Goal: Task Accomplishment & Management: Complete application form

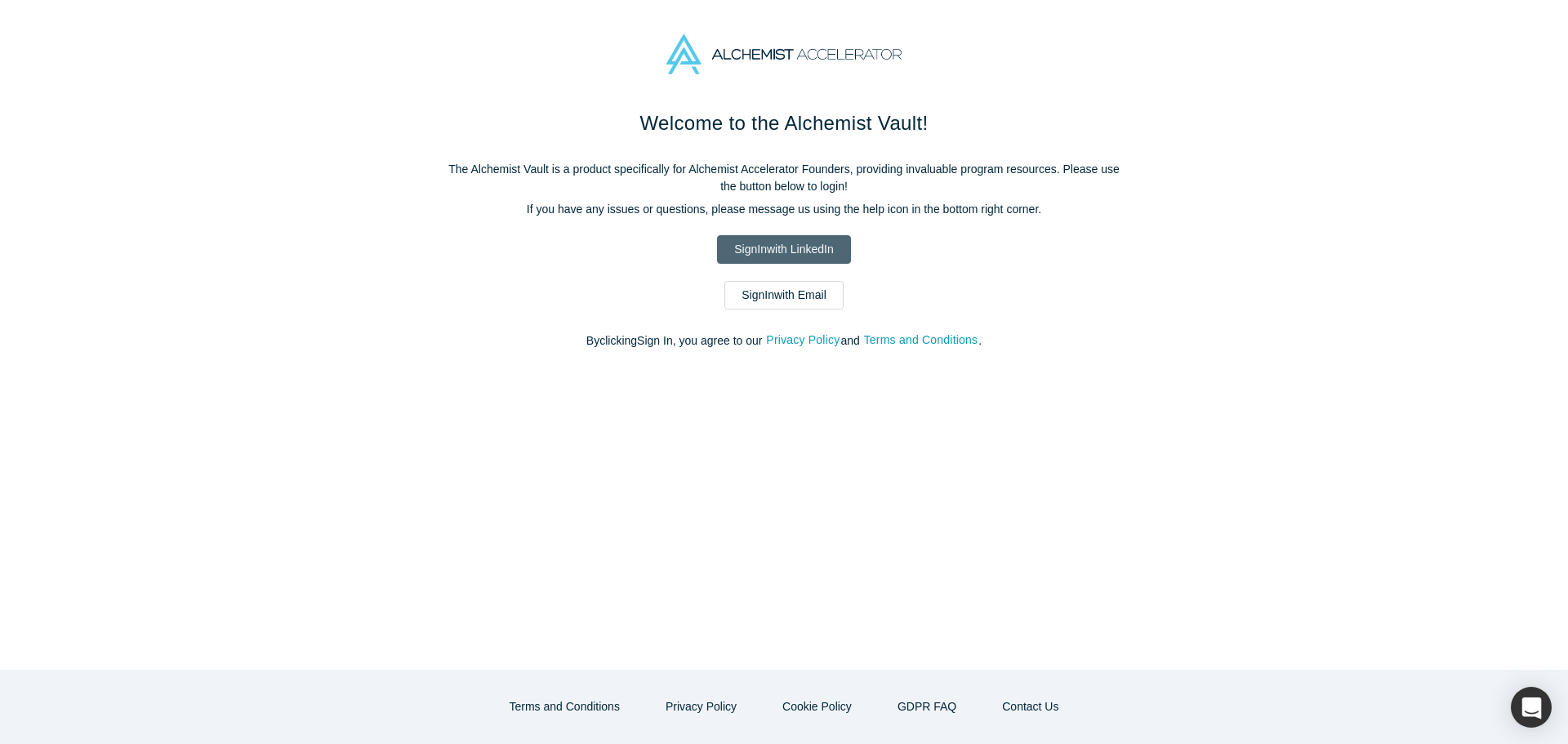
click at [792, 253] on link "Sign In with LinkedIn" at bounding box center [783, 250] width 133 height 29
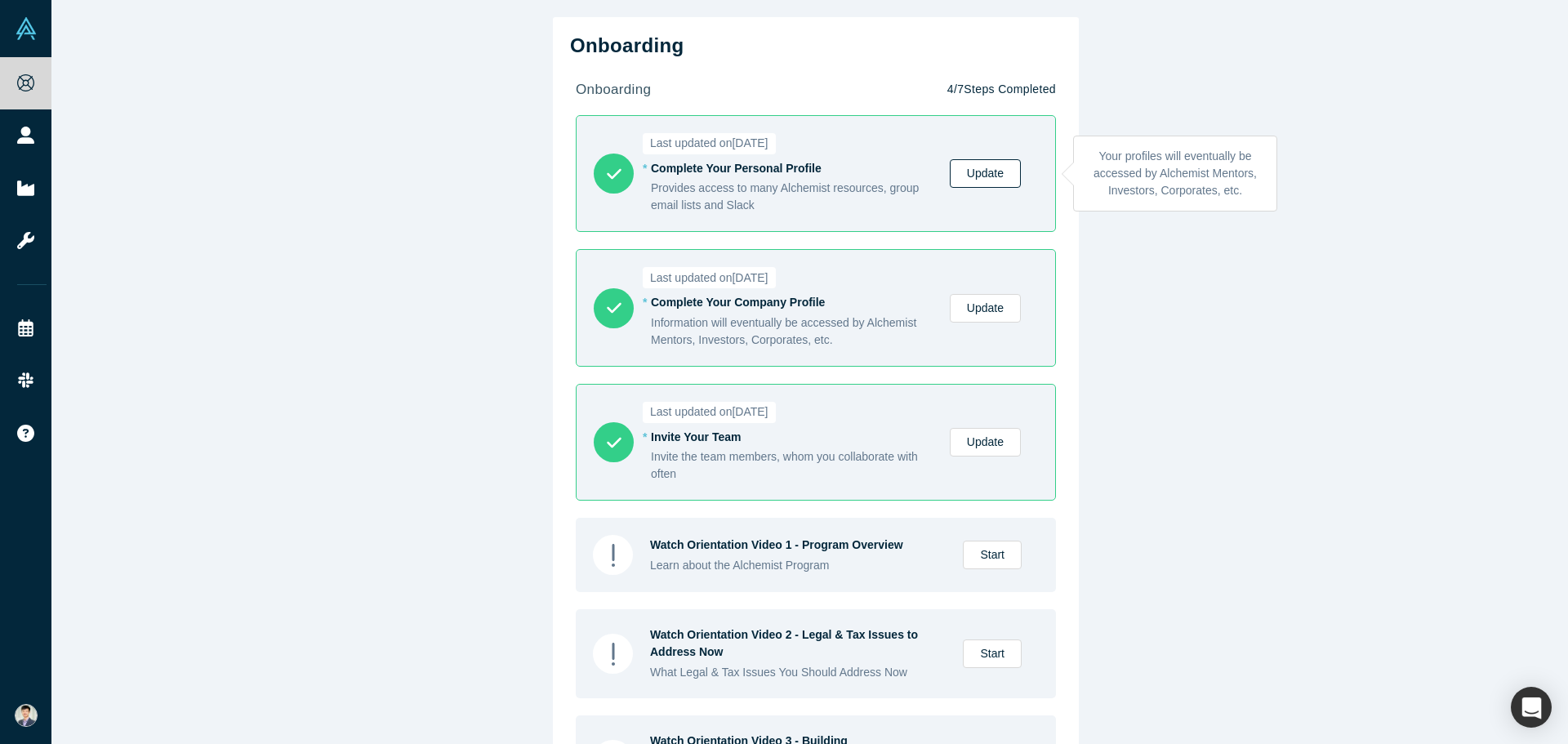
click at [988, 181] on link "Update" at bounding box center [985, 173] width 71 height 29
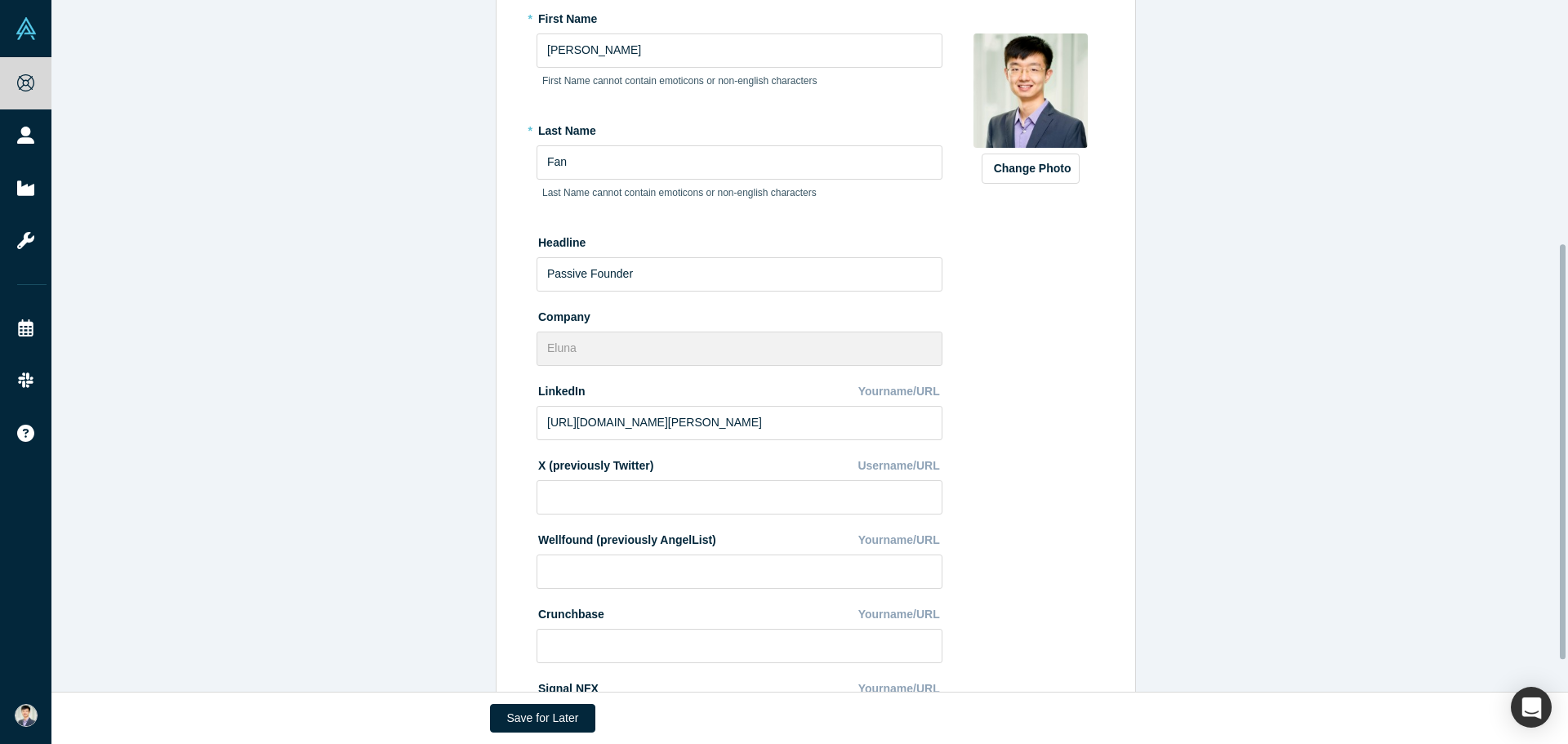
scroll to position [212, 0]
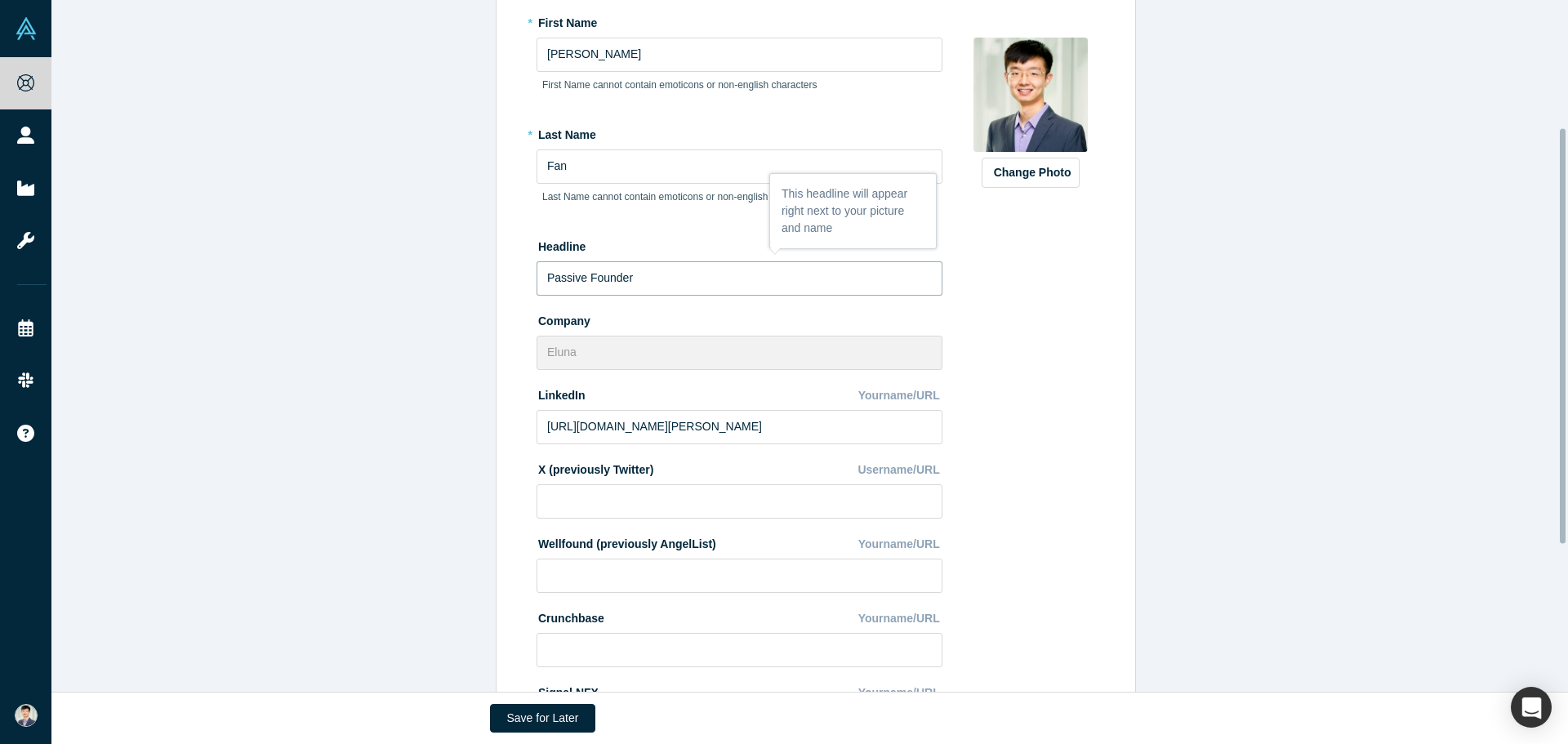
drag, startPoint x: 582, startPoint y: 274, endPoint x: 499, endPoint y: 278, distance: 83.1
click at [502, 278] on div "Edit Profile * First Name [PERSON_NAME] First Name cannot contain emoticons or …" at bounding box center [813, 397] width 622 height 906
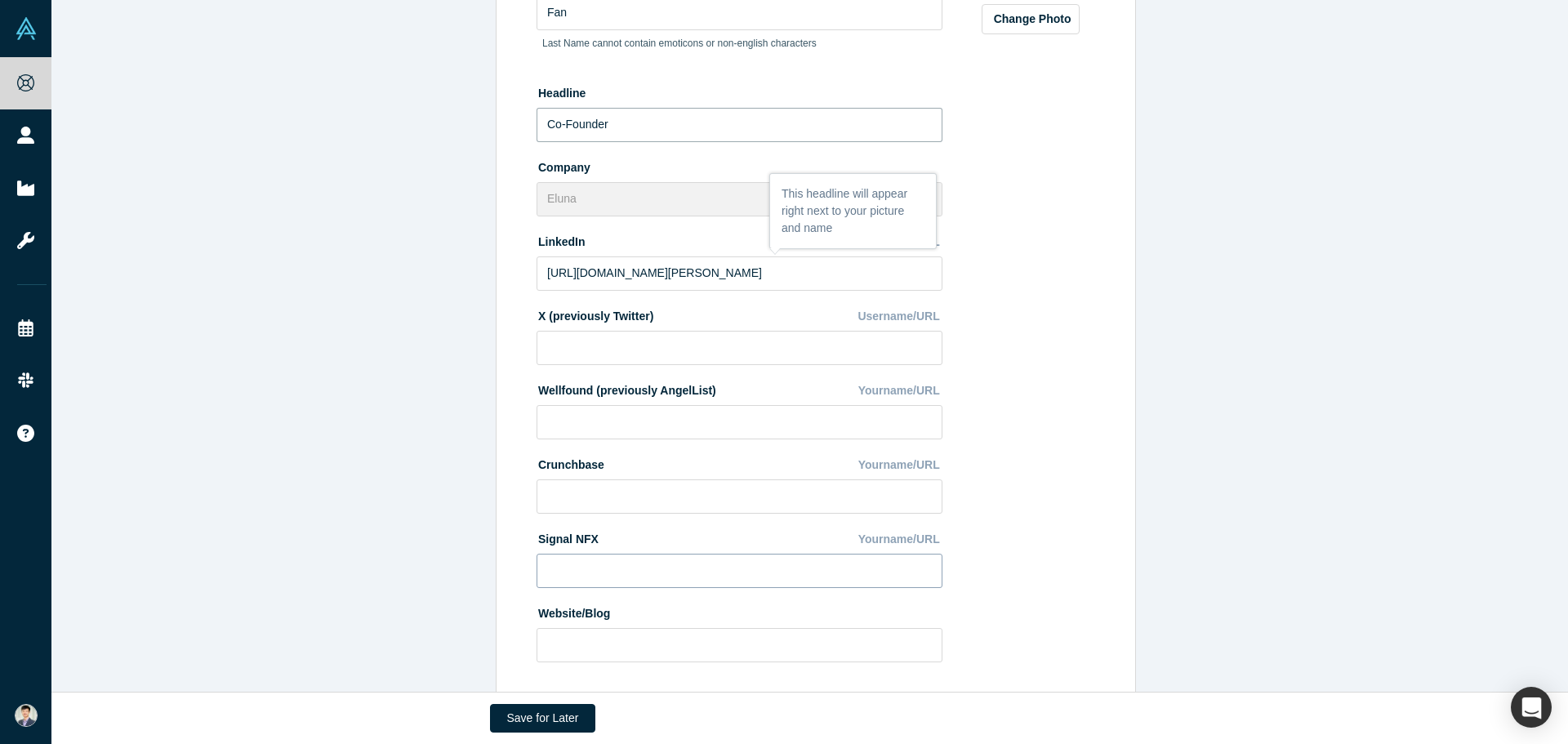
scroll to position [457, 0]
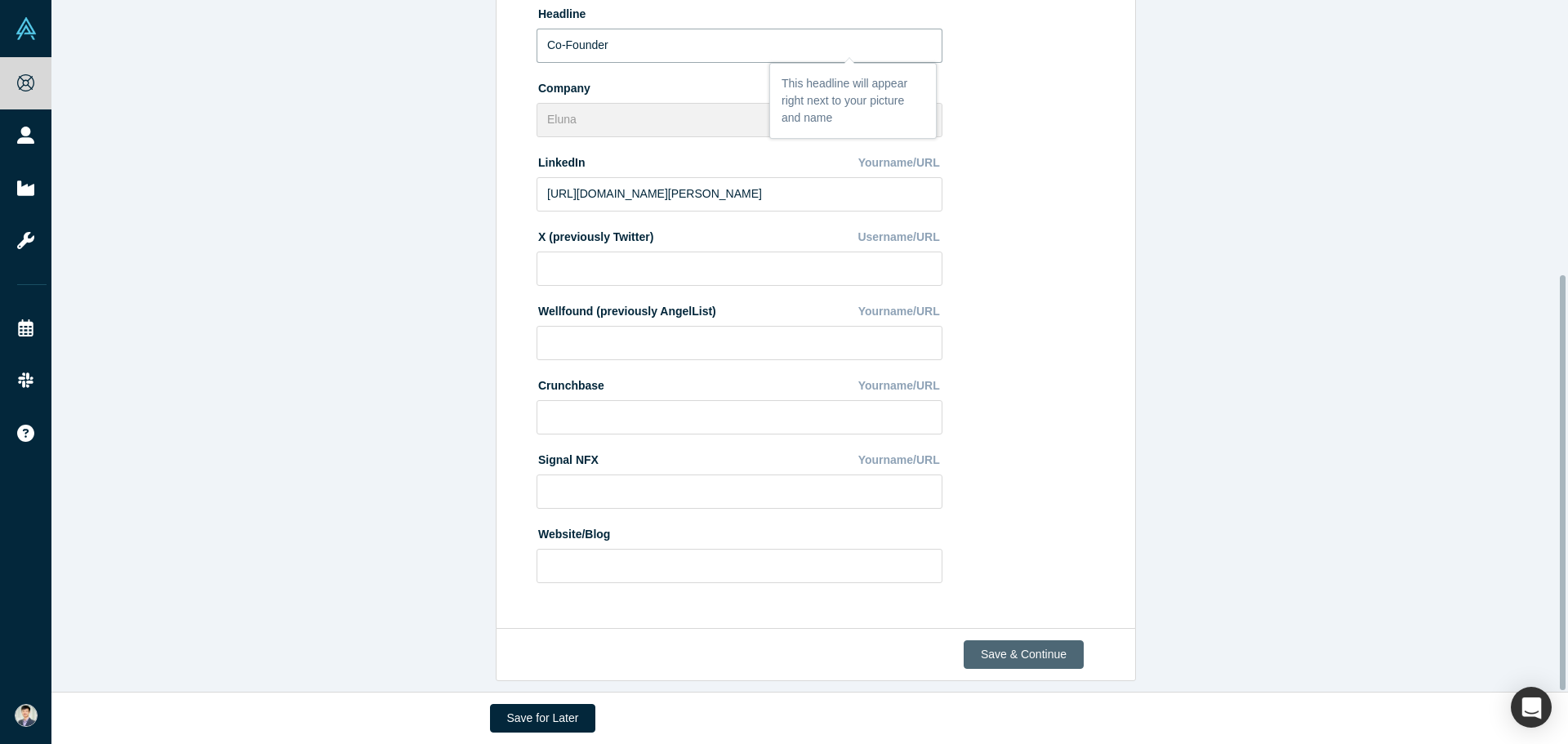
type input "Co-Founder"
click at [1011, 644] on button "Save & Continue" at bounding box center [1023, 655] width 120 height 29
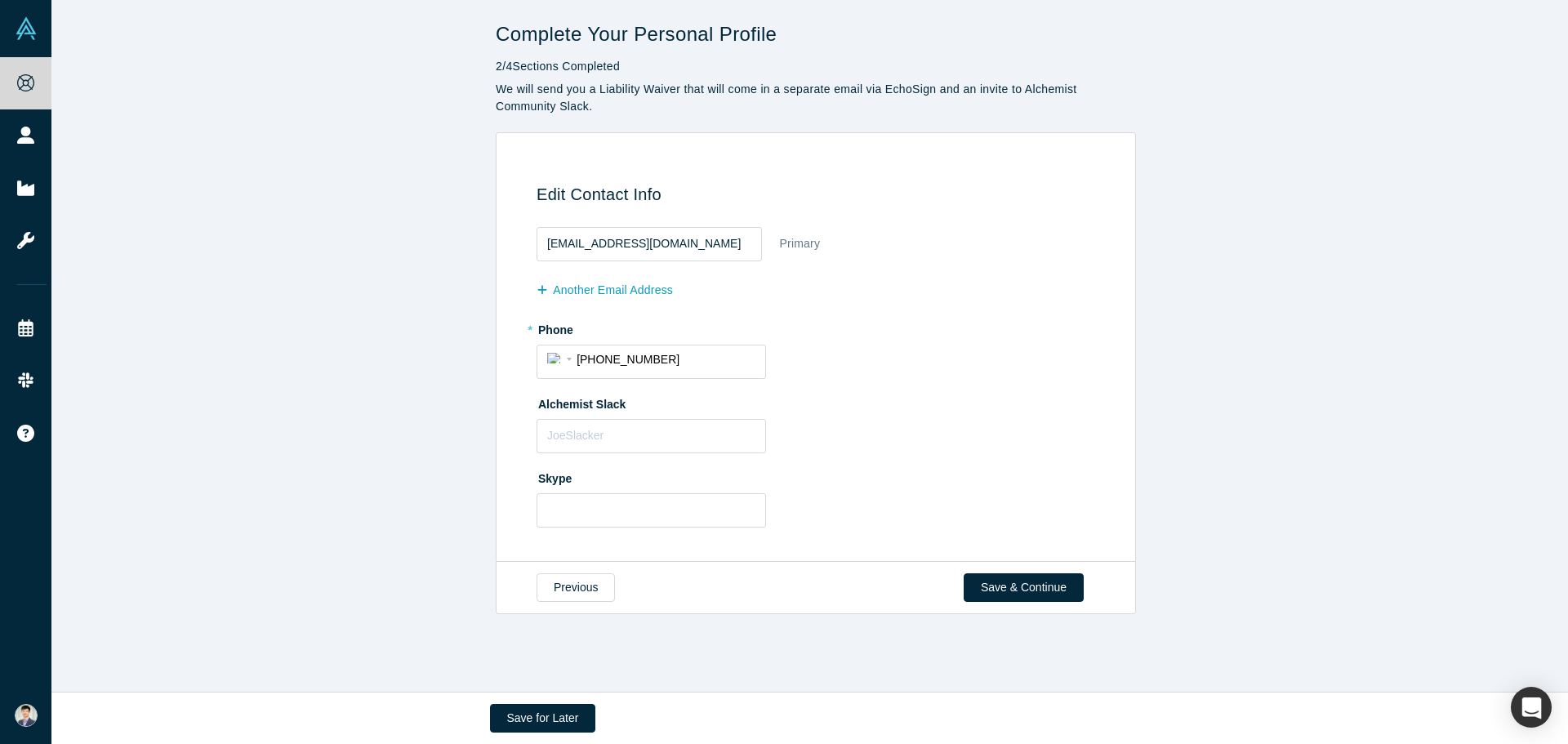
scroll to position [0, 0]
click at [1016, 597] on button "Save & Continue" at bounding box center [1023, 588] width 120 height 29
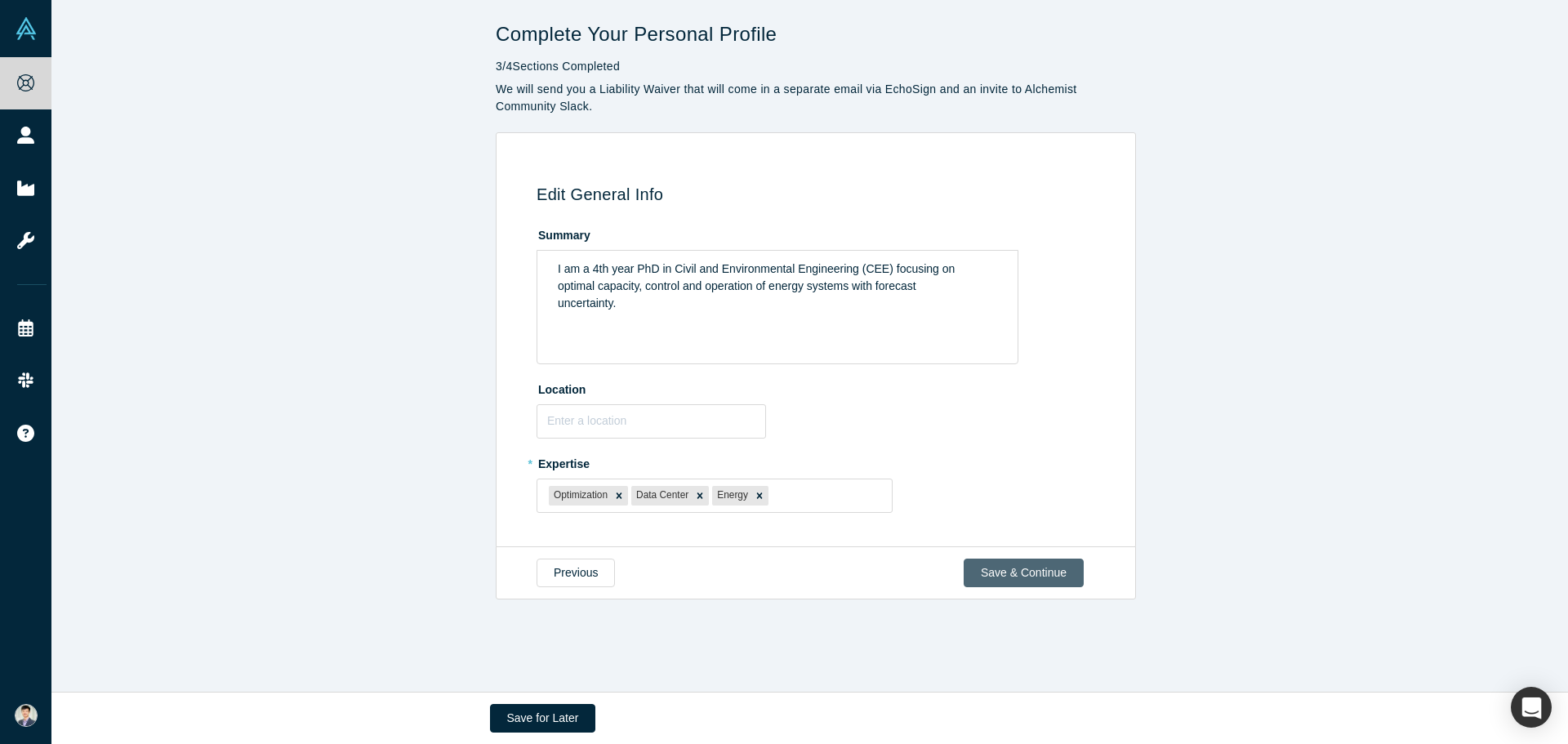
click at [1024, 559] on button "Save & Continue" at bounding box center [1023, 573] width 120 height 29
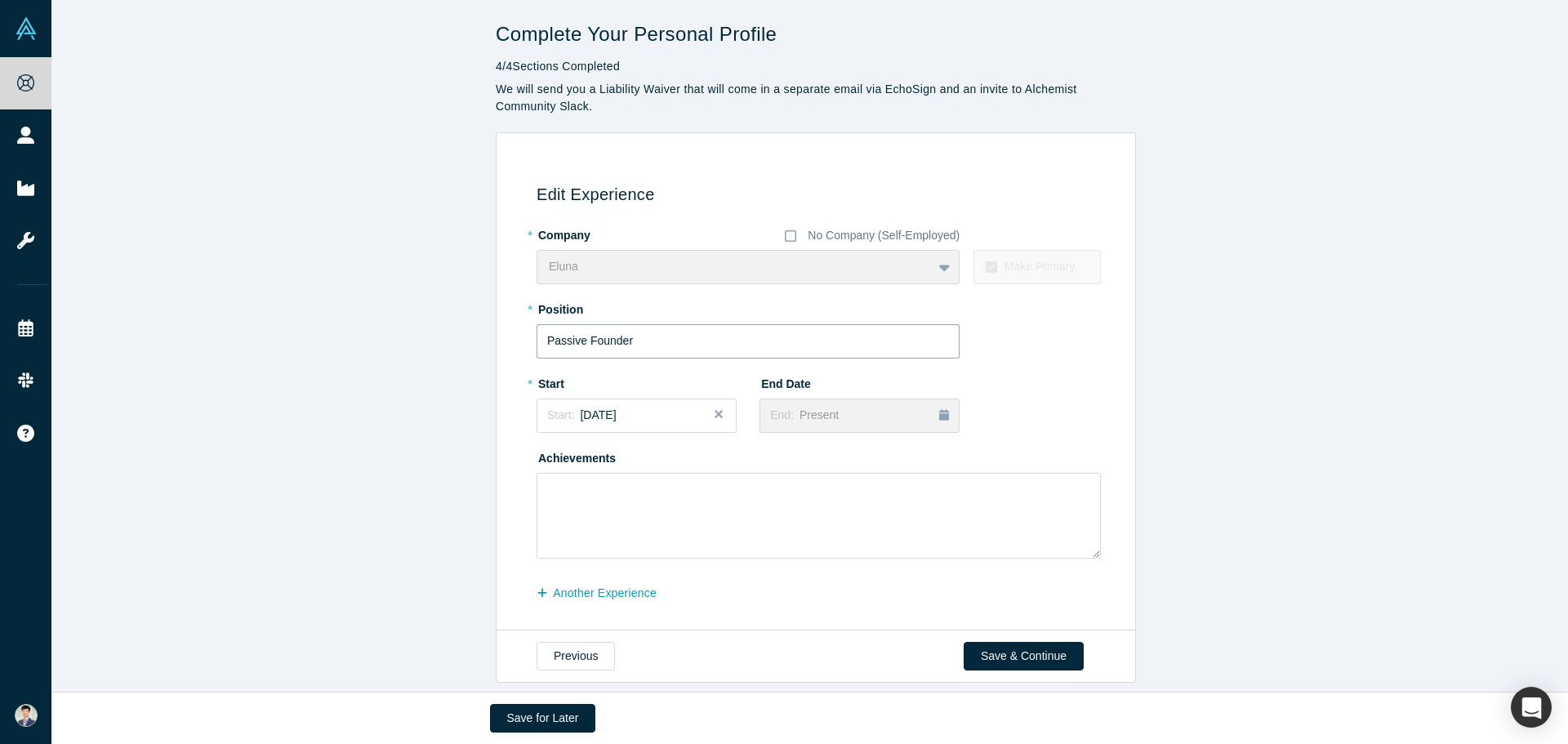
click at [599, 346] on input "Passive Founder" at bounding box center [748, 341] width 423 height 34
click at [587, 344] on input "Passive Founder" at bounding box center [748, 341] width 423 height 34
click at [579, 344] on input "Passive Founder" at bounding box center [748, 341] width 423 height 34
drag, startPoint x: 580, startPoint y: 343, endPoint x: 527, endPoint y: 340, distance: 53.1
click at [527, 340] on div "Edit Experience * Company No Company (Self-Employed) Eluna To pick up a draggab…" at bounding box center [813, 387] width 622 height 463
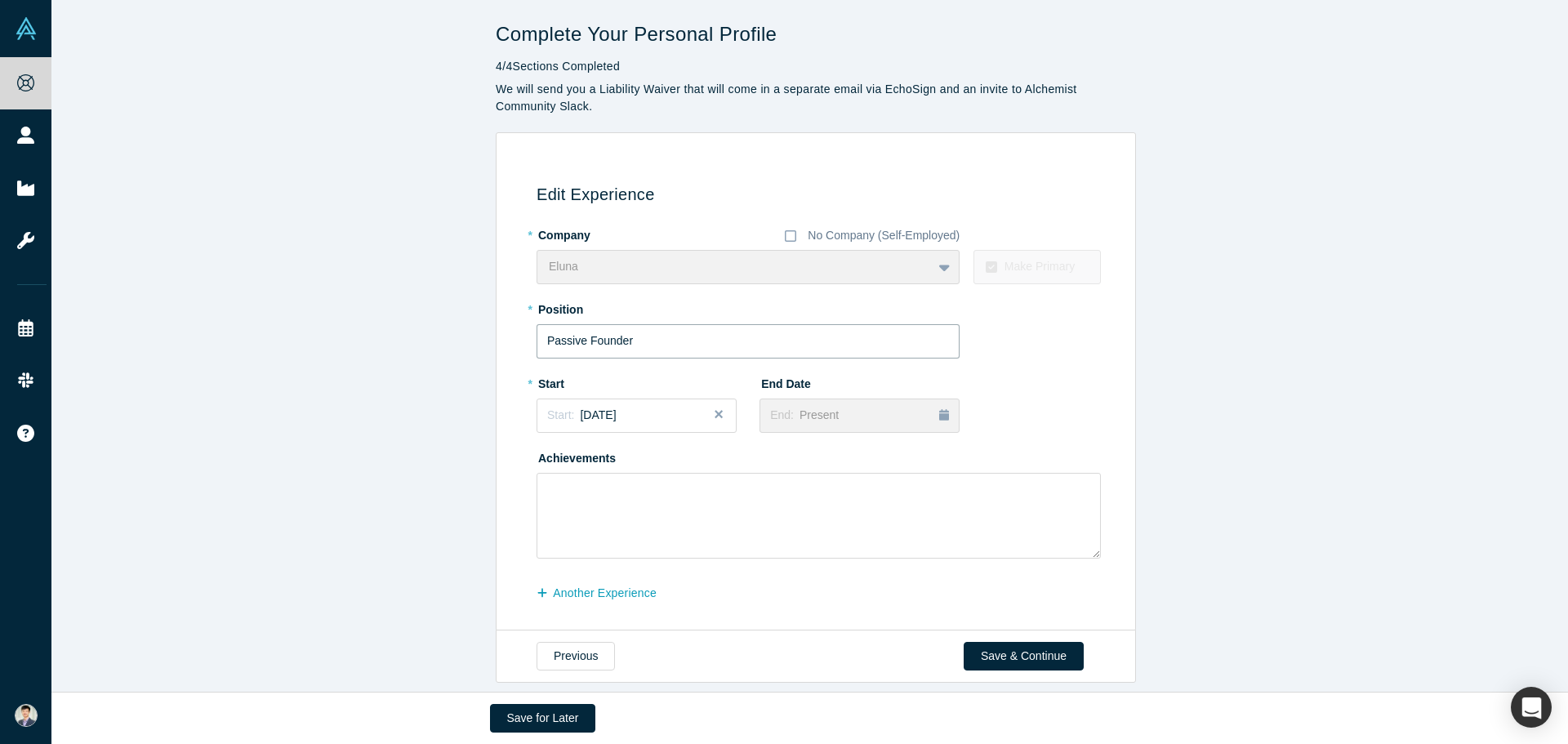
click at [581, 343] on input "Passive Founder" at bounding box center [748, 341] width 423 height 34
click at [546, 342] on input "Passive Founder" at bounding box center [748, 341] width 423 height 34
click at [582, 337] on input "Passive Founder" at bounding box center [748, 341] width 423 height 34
drag, startPoint x: 581, startPoint y: 337, endPoint x: 560, endPoint y: 339, distance: 21.1
click at [560, 339] on input "Passive Founder" at bounding box center [748, 341] width 423 height 34
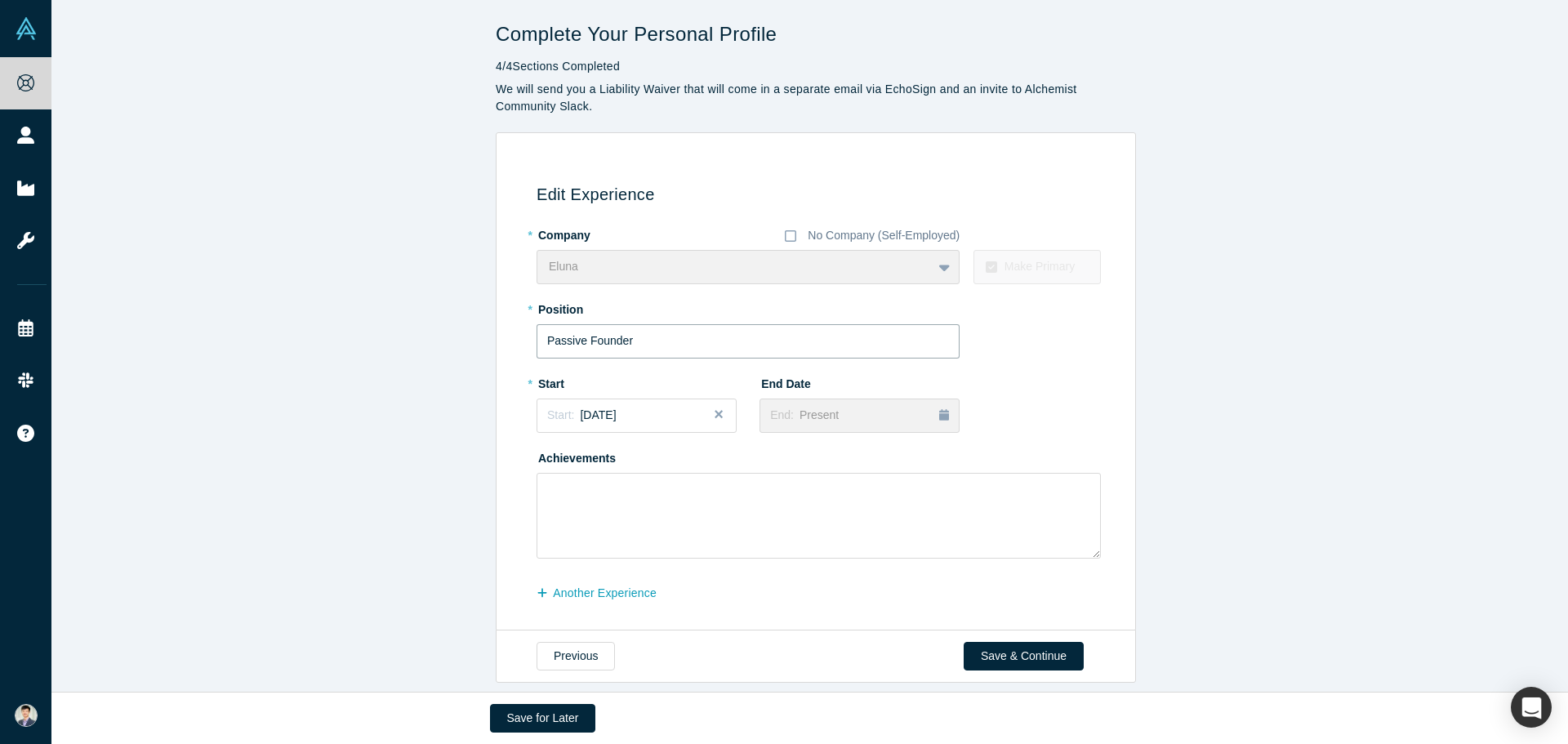
click at [581, 339] on input "Passive Founder" at bounding box center [748, 341] width 423 height 34
drag, startPoint x: 579, startPoint y: 340, endPoint x: 532, endPoint y: 341, distance: 47.0
click at [537, 341] on input "Passive Founder" at bounding box center [748, 341] width 423 height 34
type input "Co-Founder"
click at [936, 276] on div "Eluna To pick up a draggable item, press the space bar. While dragging, use the…" at bounding box center [748, 267] width 423 height 34
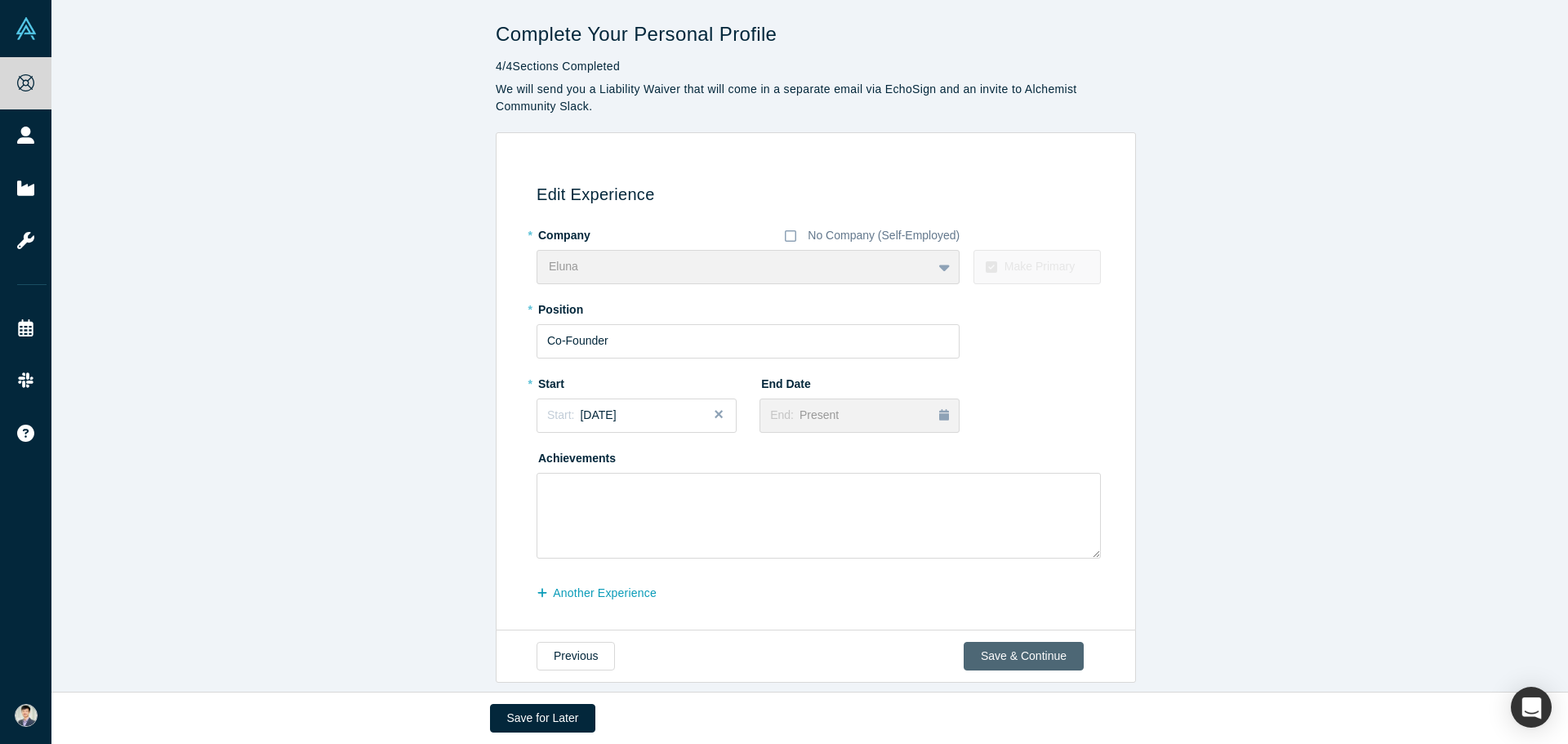
click at [1013, 651] on button "Save & Continue" at bounding box center [1023, 657] width 120 height 29
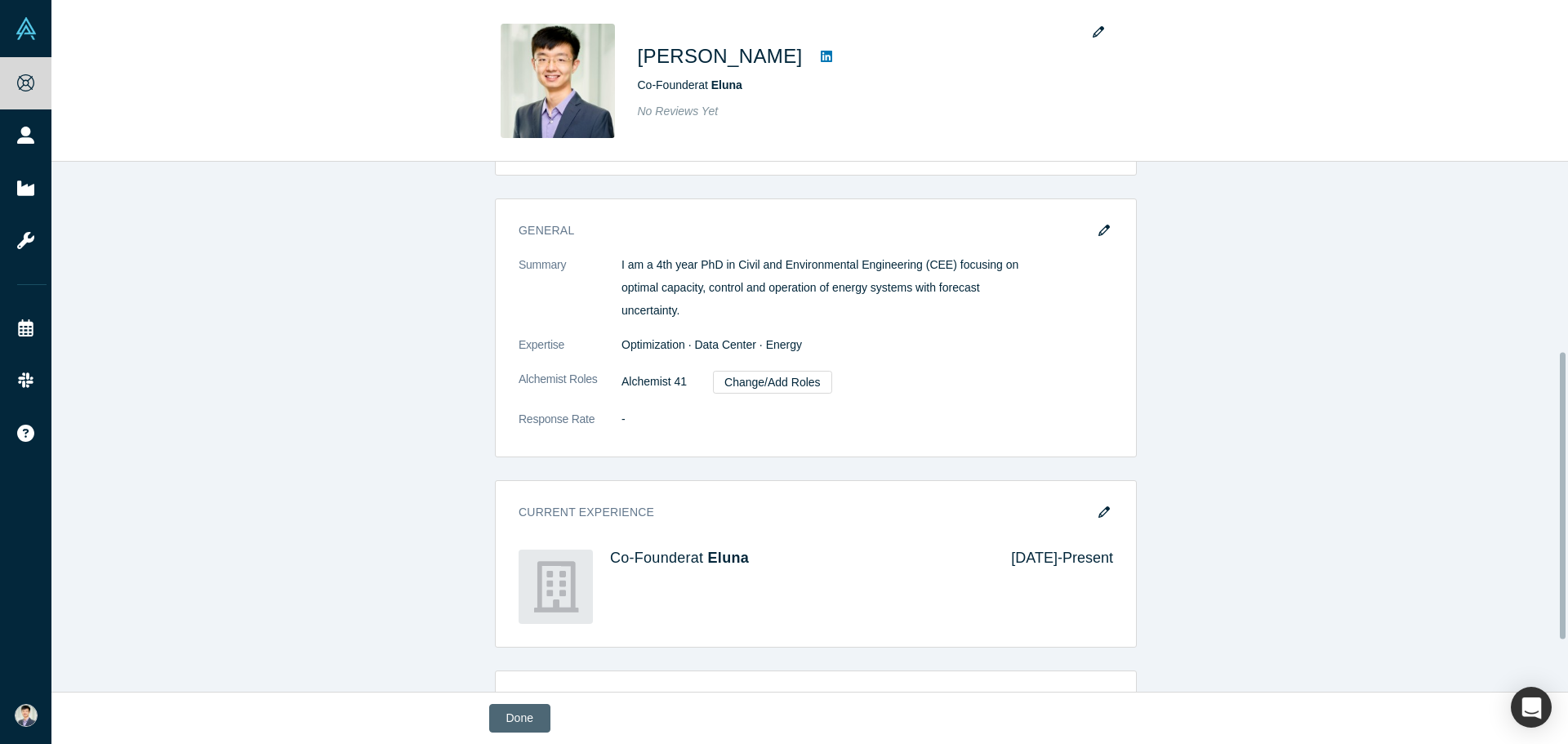
scroll to position [200, 0]
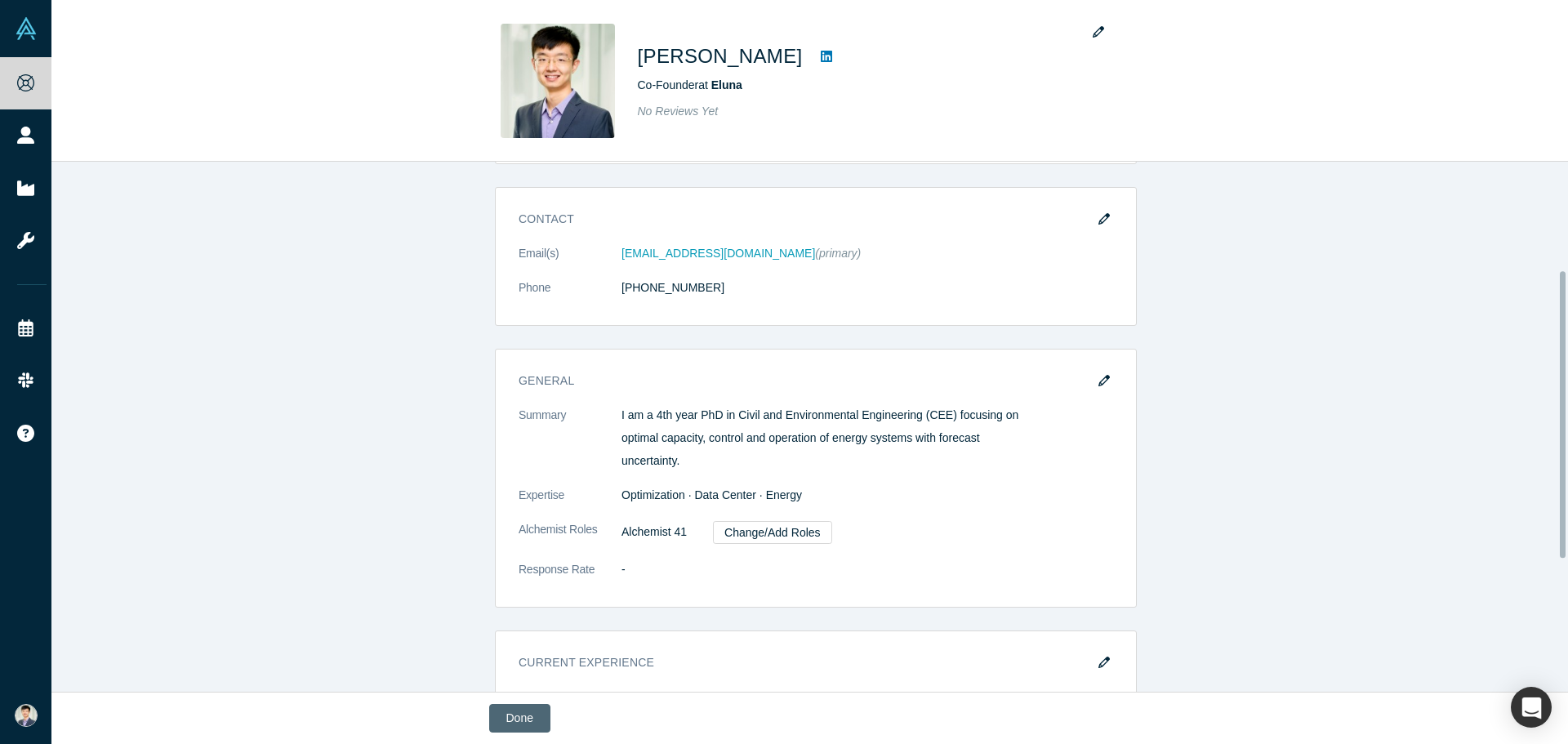
click at [529, 721] on button "Done" at bounding box center [520, 719] width 61 height 29
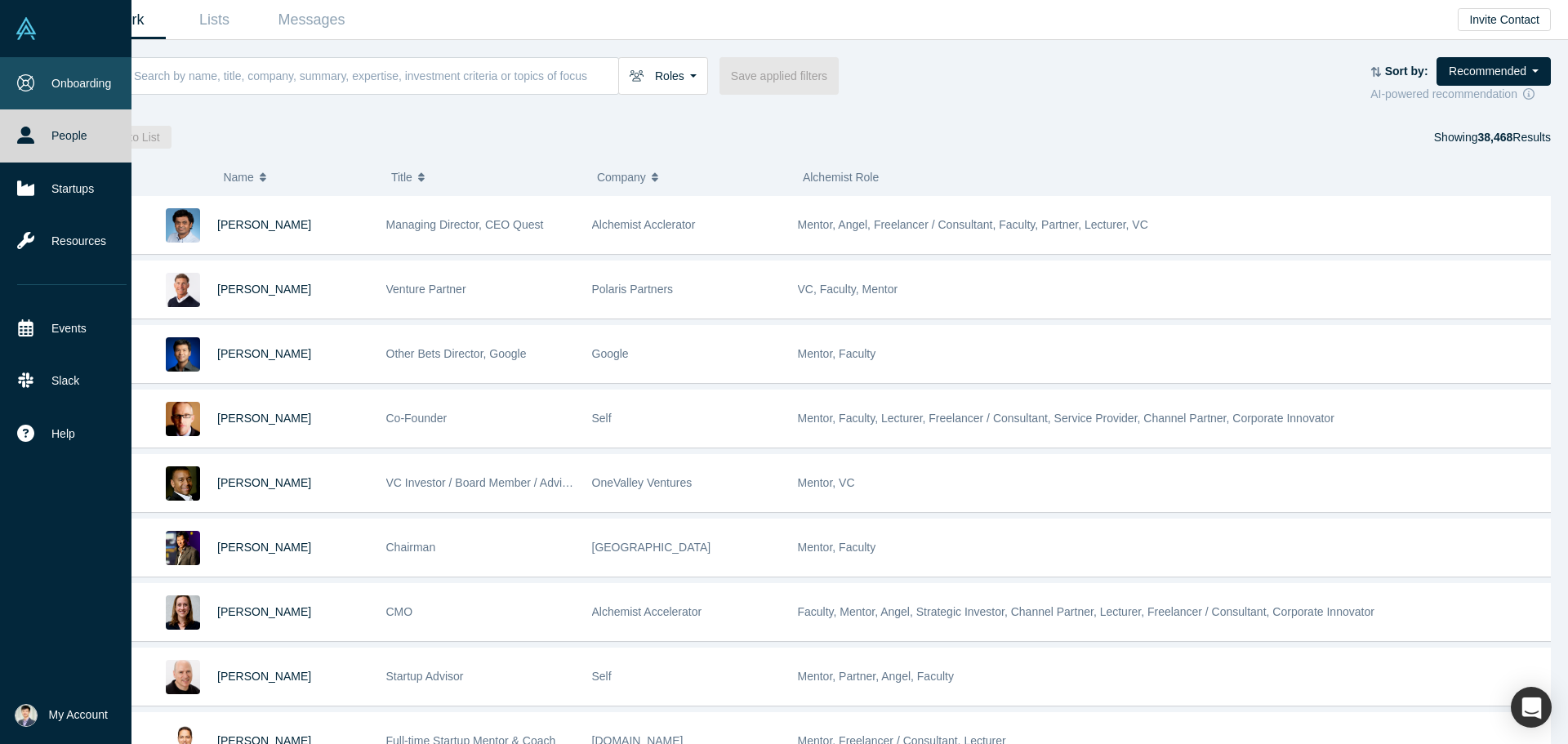
click at [54, 92] on link "Onboarding" at bounding box center [71, 83] width 144 height 53
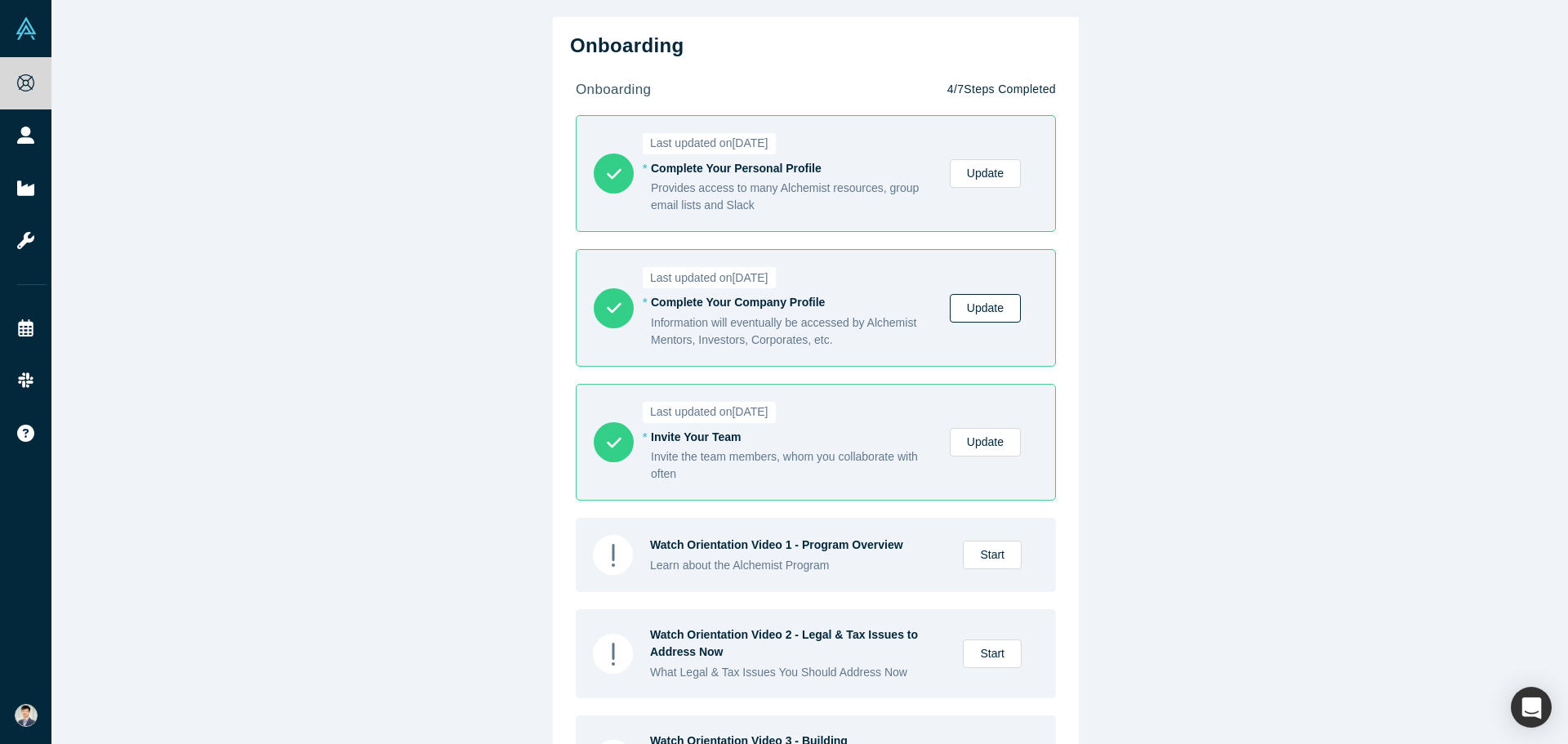
click at [979, 311] on link "Update" at bounding box center [985, 308] width 71 height 29
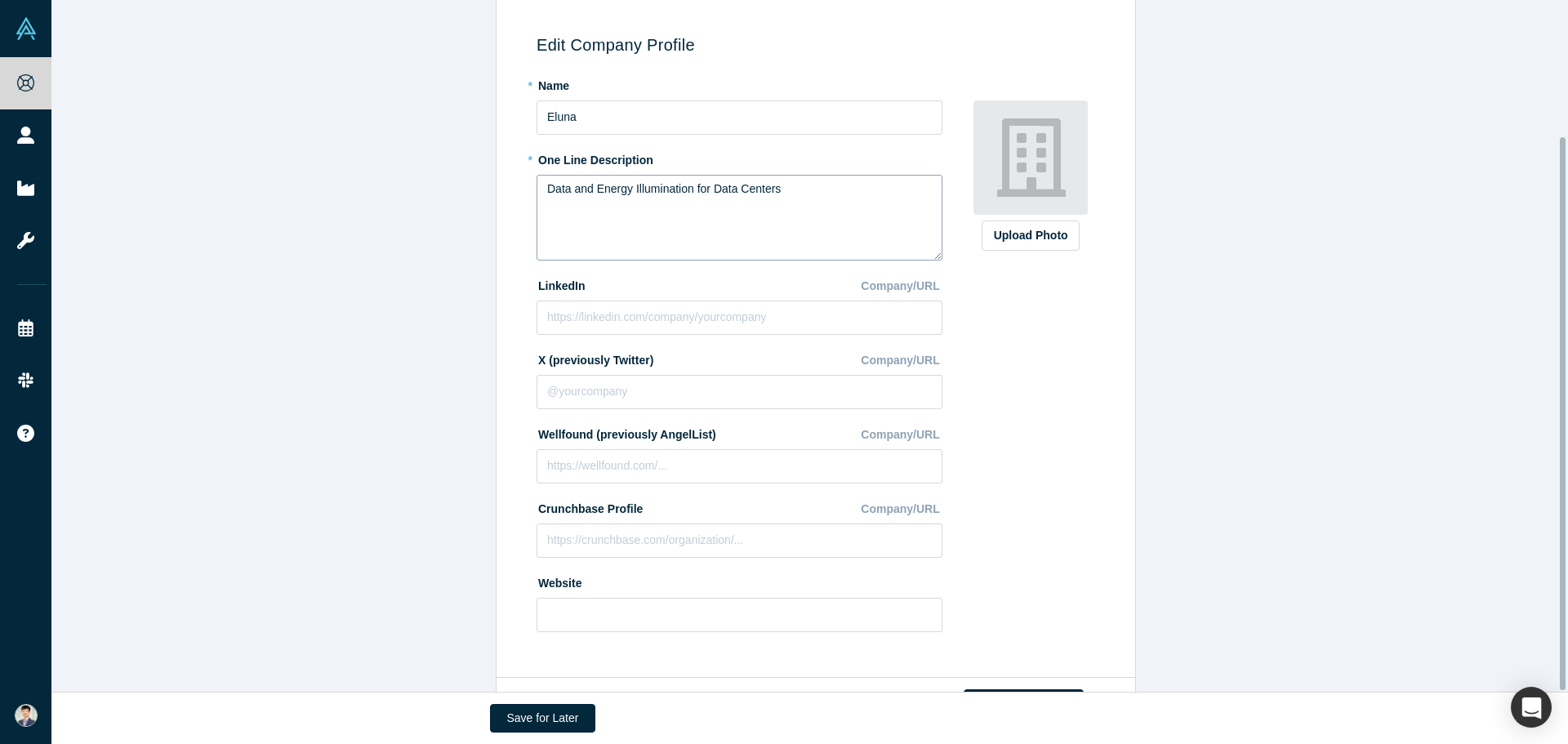
scroll to position [171, 0]
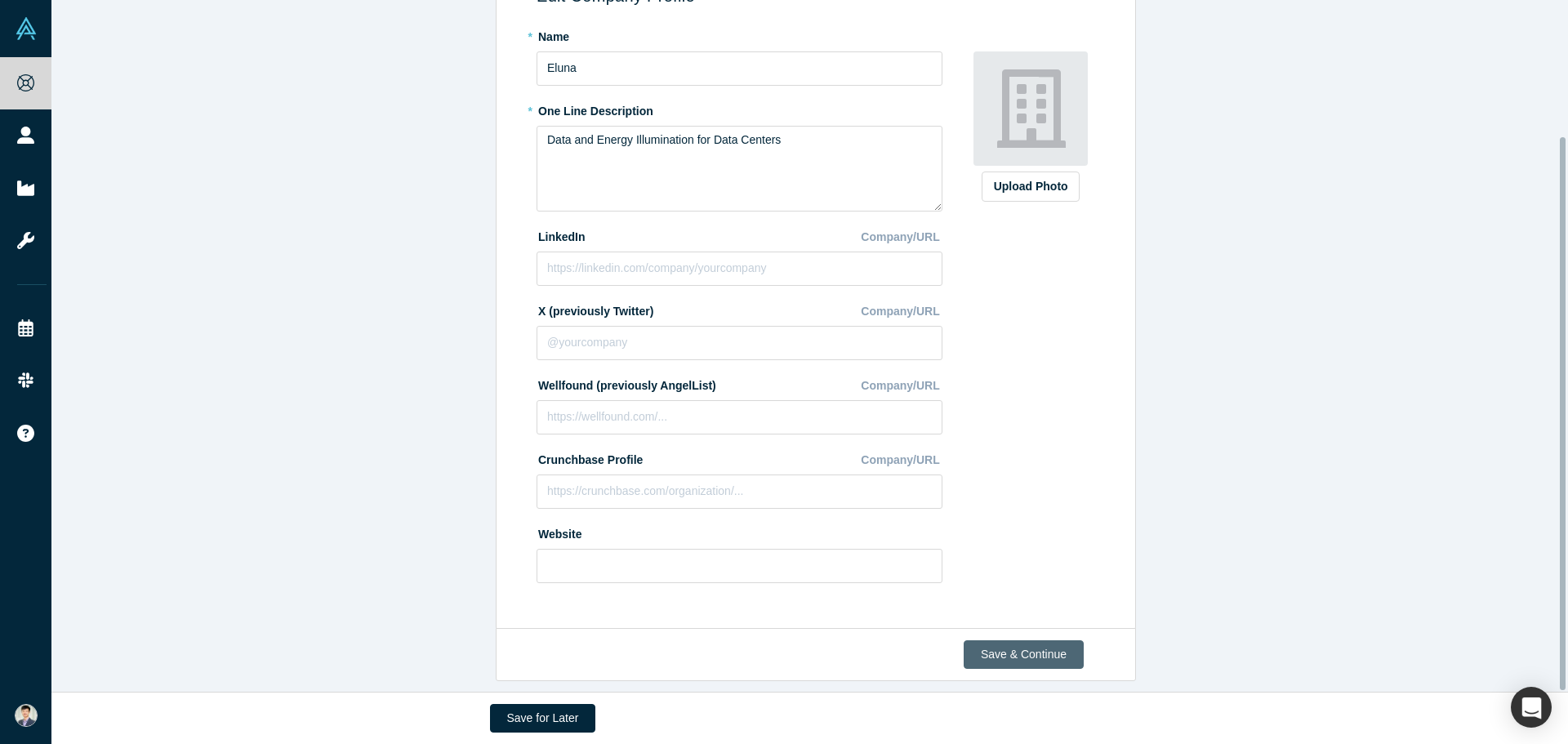
click at [1040, 643] on button "Save & Continue" at bounding box center [1023, 655] width 120 height 29
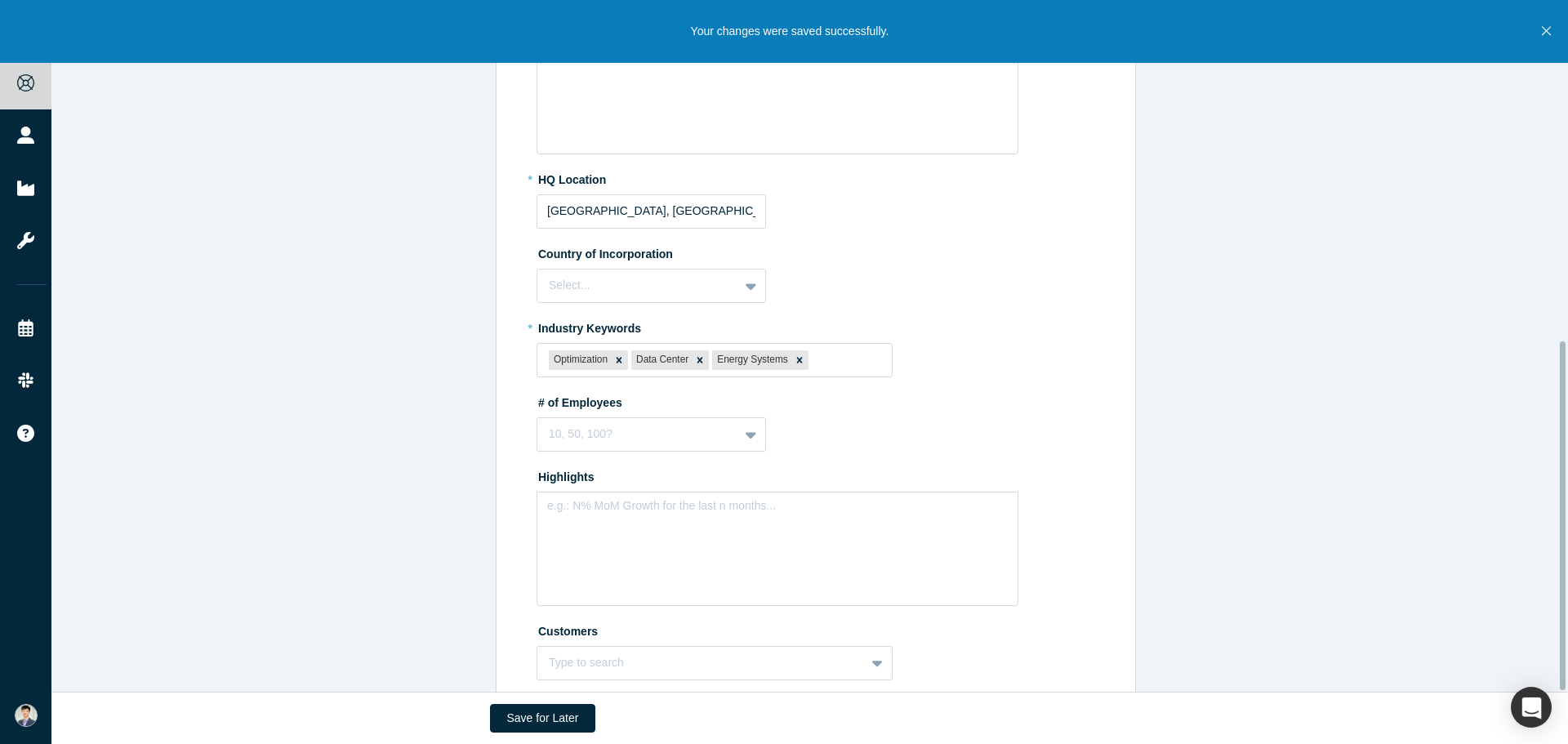
scroll to position [675, 0]
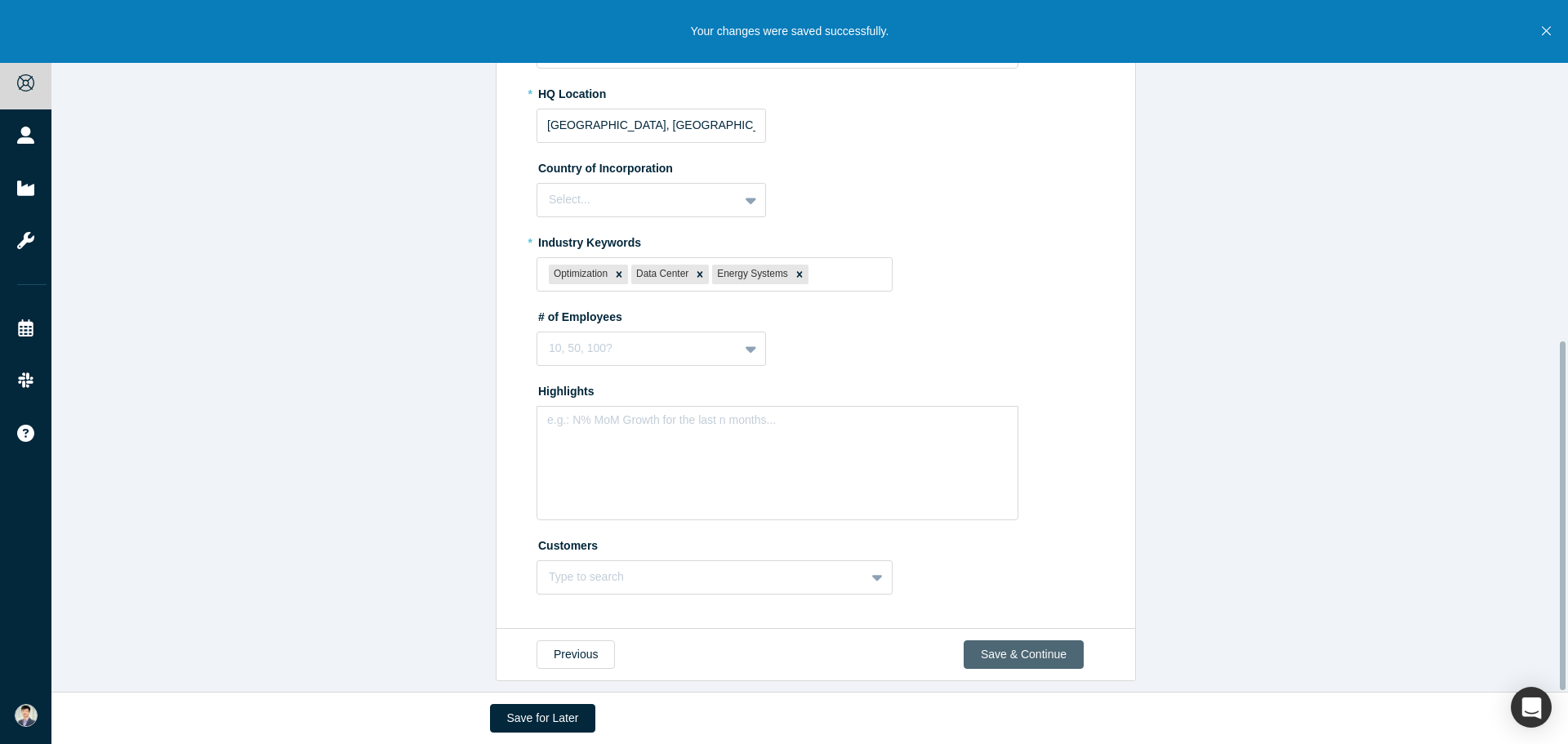
click at [1029, 640] on button "Save & Continue" at bounding box center [1023, 655] width 120 height 29
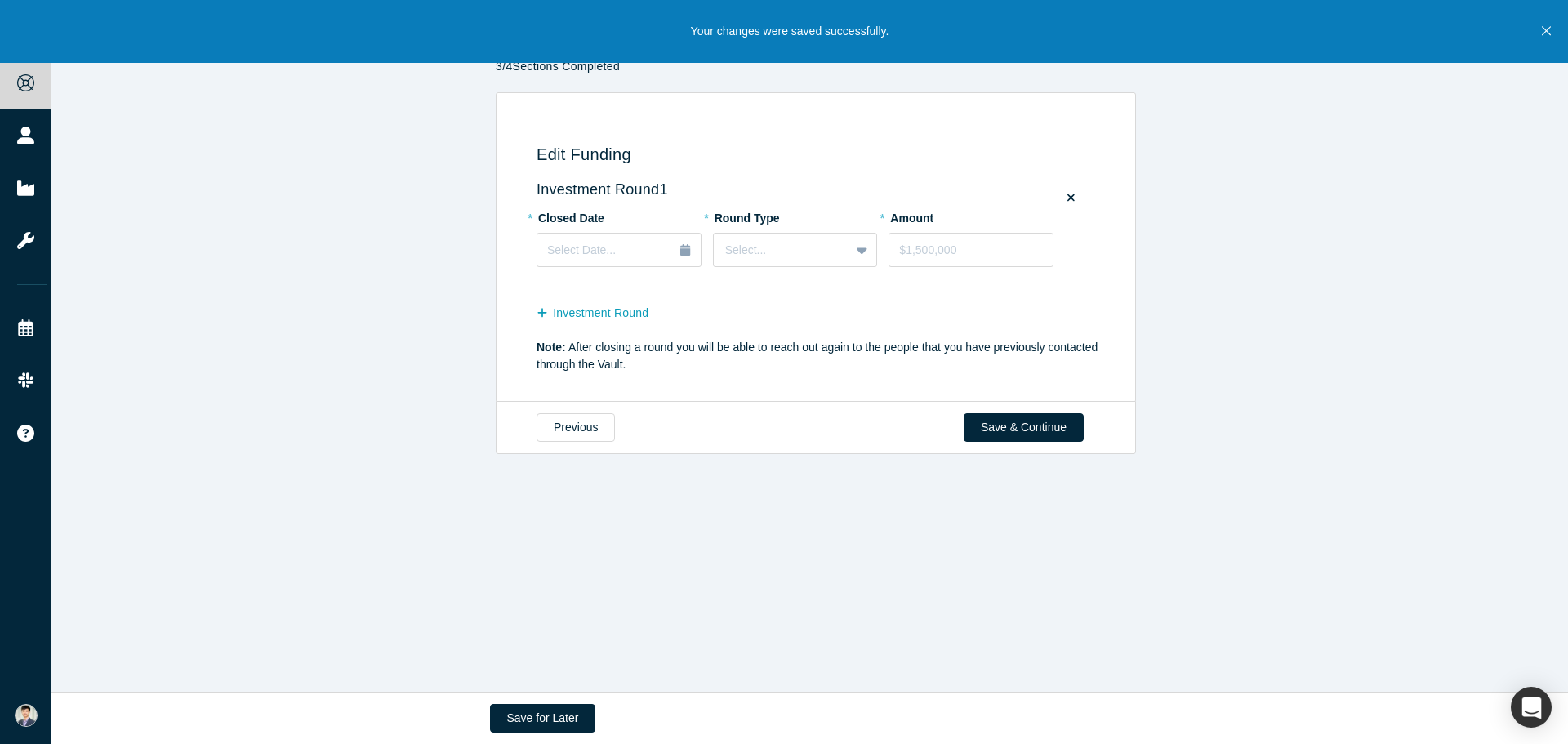
scroll to position [0, 0]
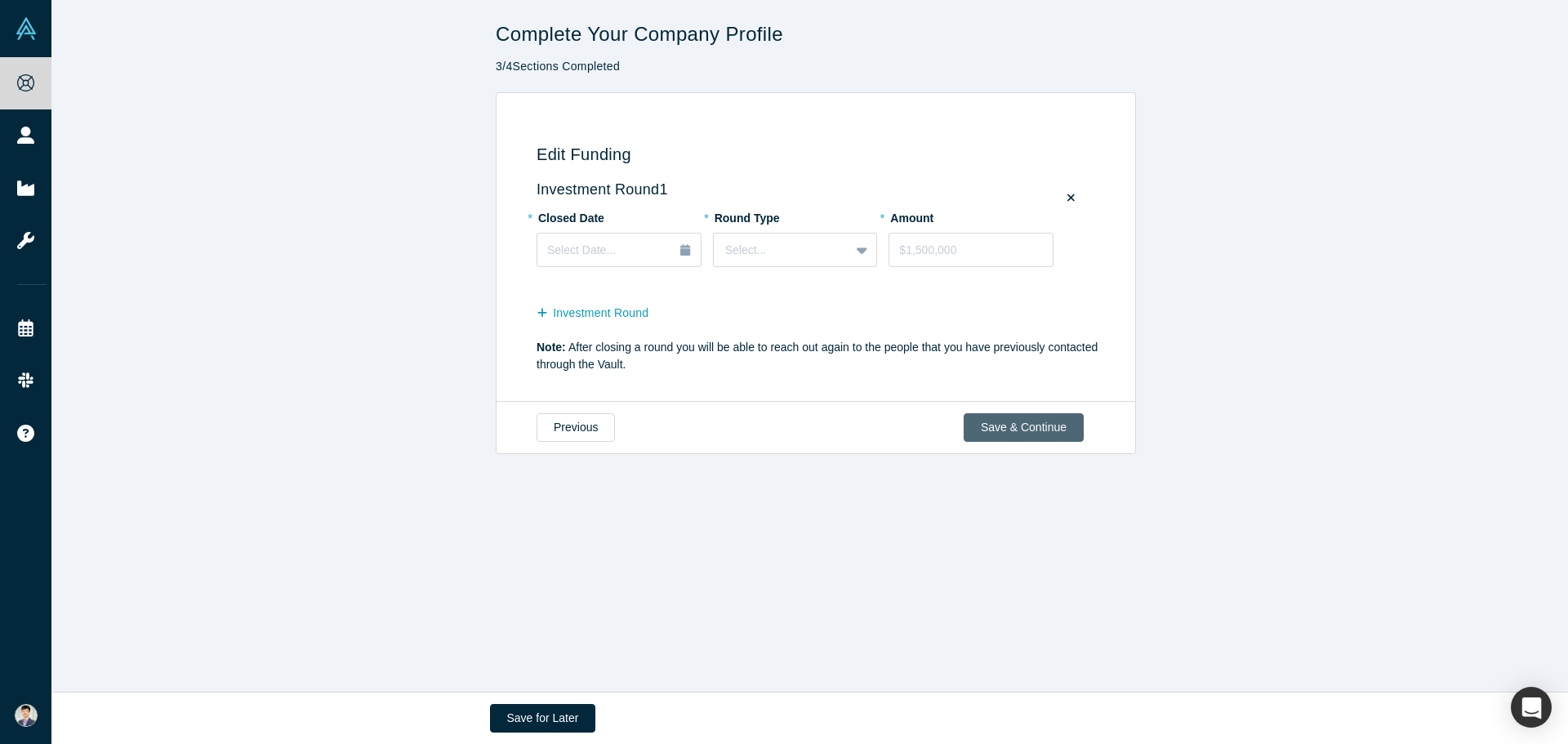
click at [1004, 420] on button "Save & Continue" at bounding box center [1023, 427] width 120 height 29
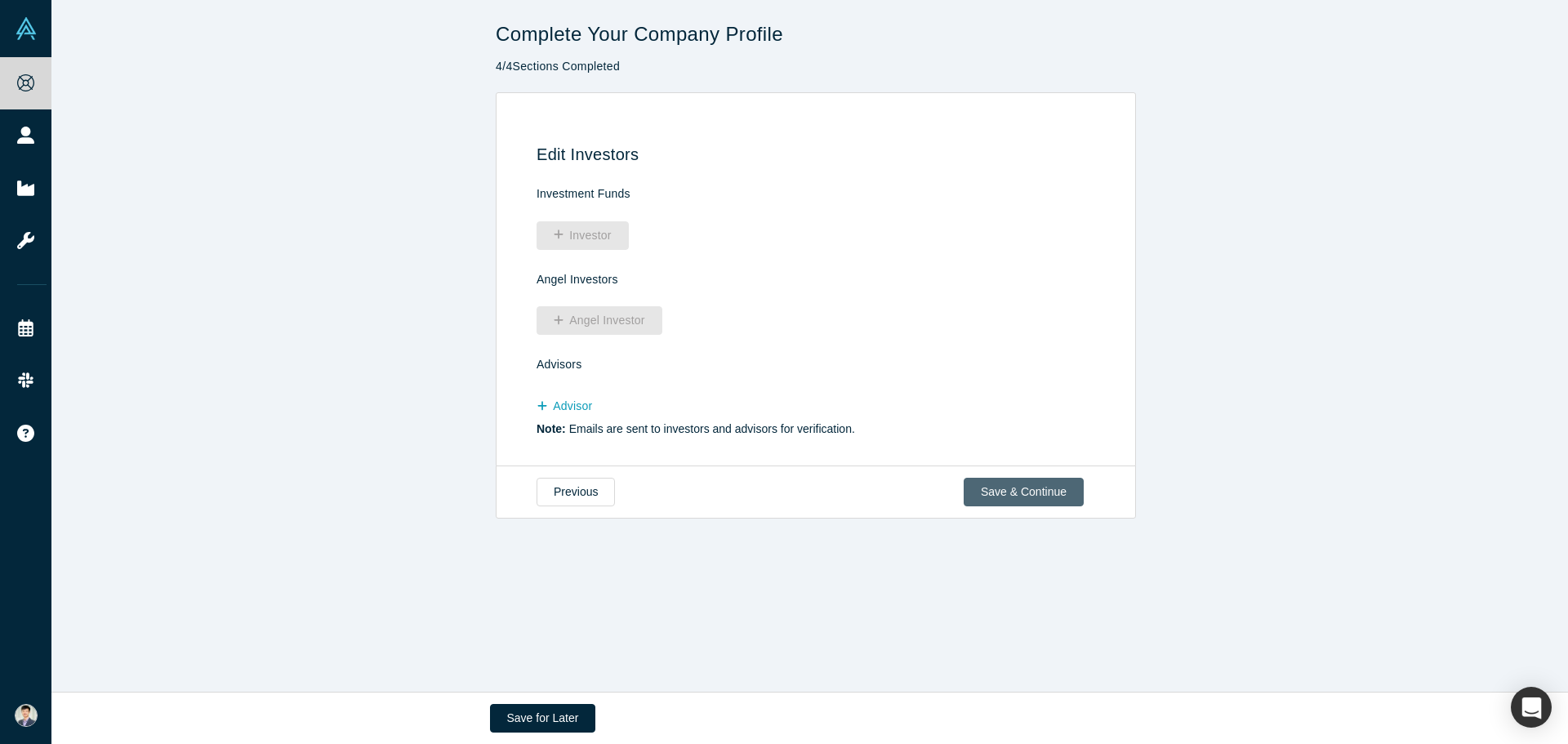
click at [1004, 499] on button "Save & Continue" at bounding box center [1023, 492] width 120 height 29
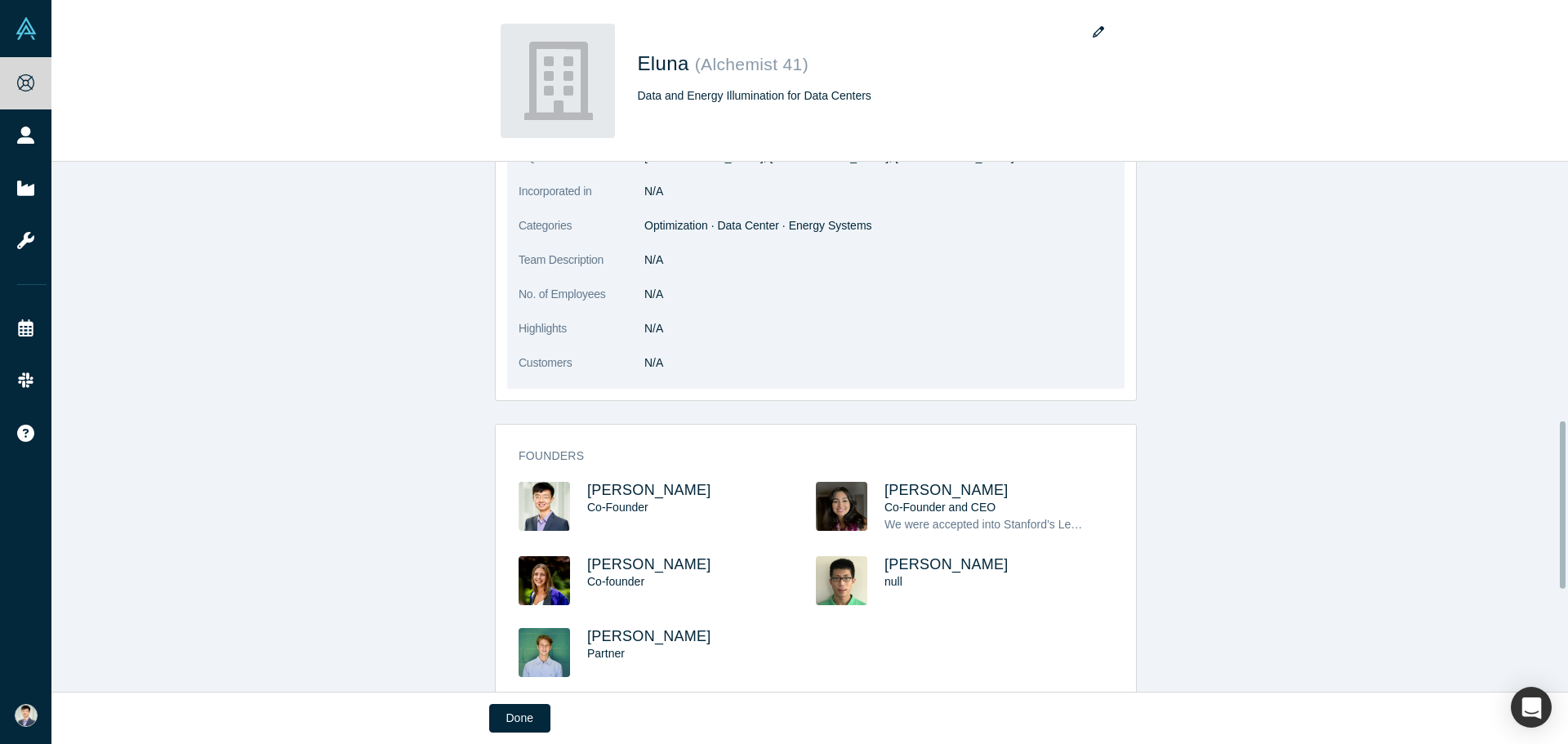
scroll to position [816, 0]
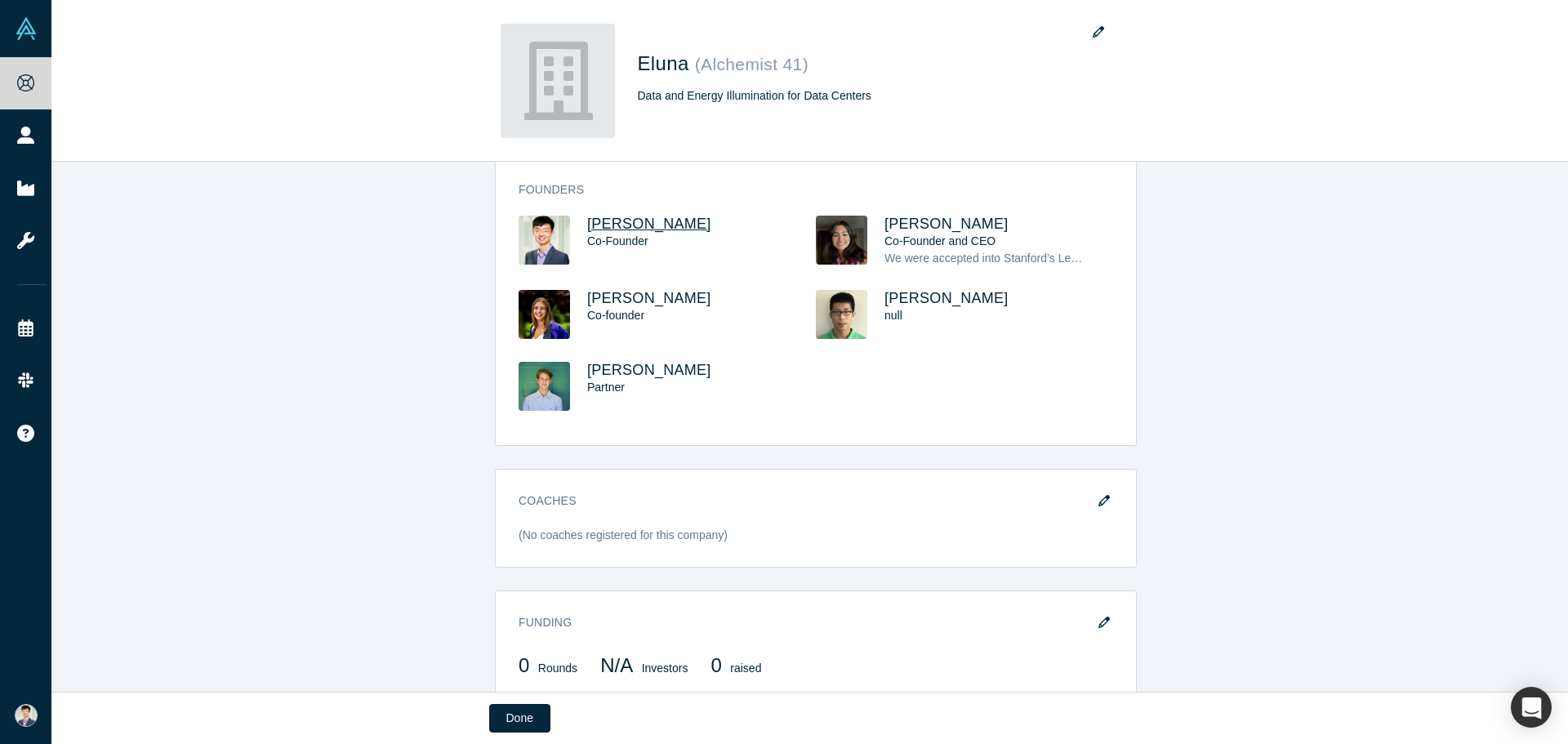
click at [604, 225] on span "[PERSON_NAME]" at bounding box center [649, 223] width 124 height 16
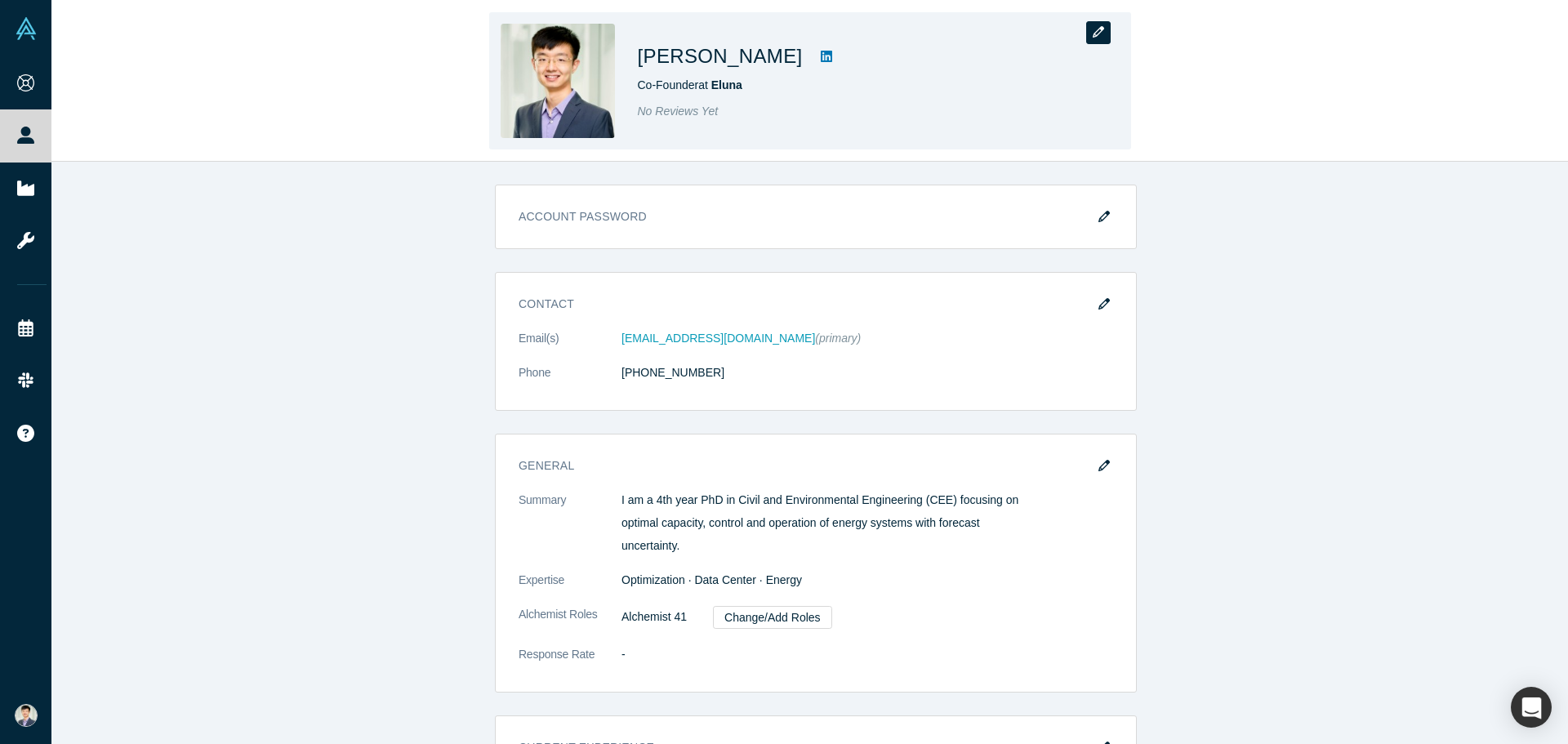
click at [1098, 21] on button "button" at bounding box center [1098, 32] width 25 height 23
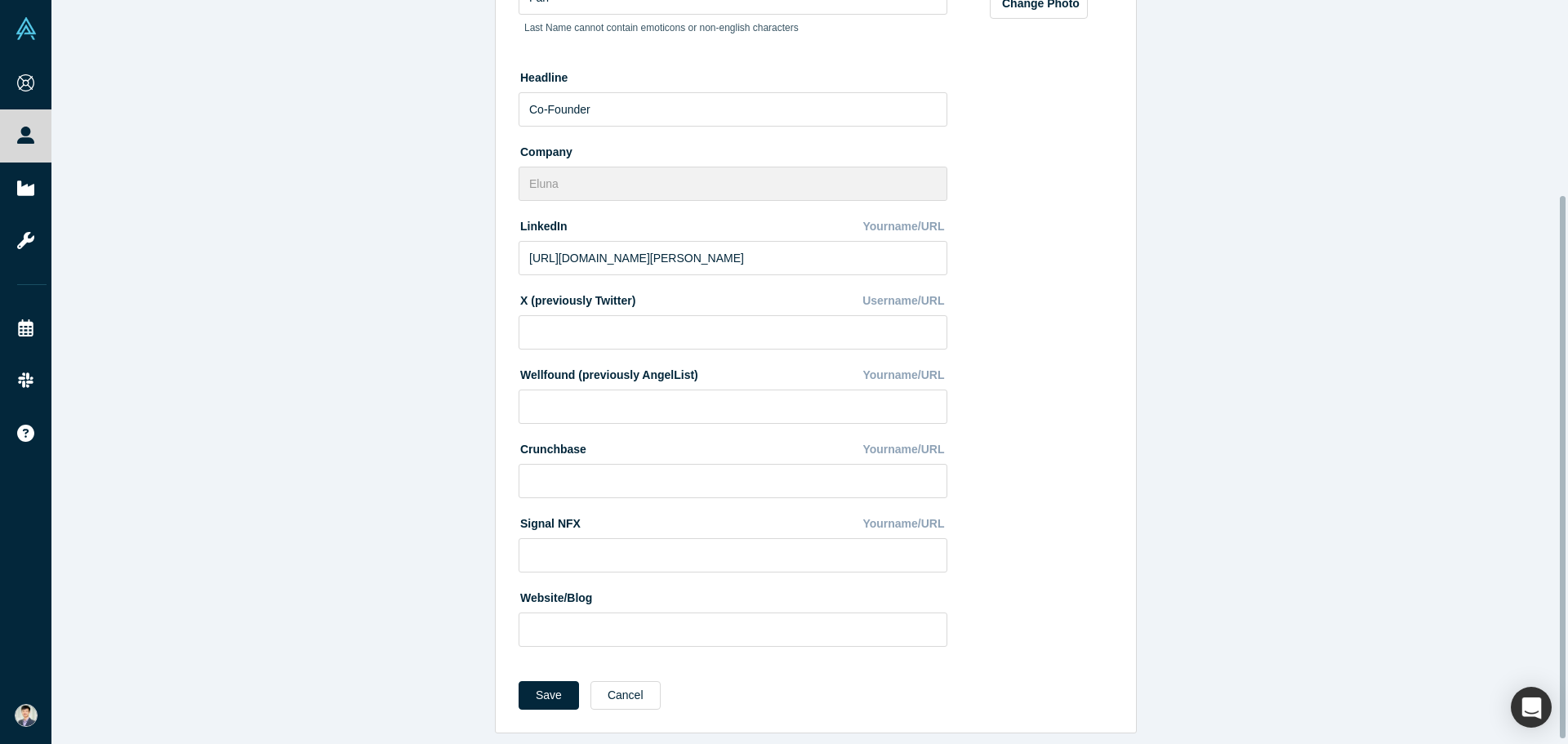
scroll to position [273, 0]
click at [542, 688] on button "Save" at bounding box center [548, 696] width 60 height 29
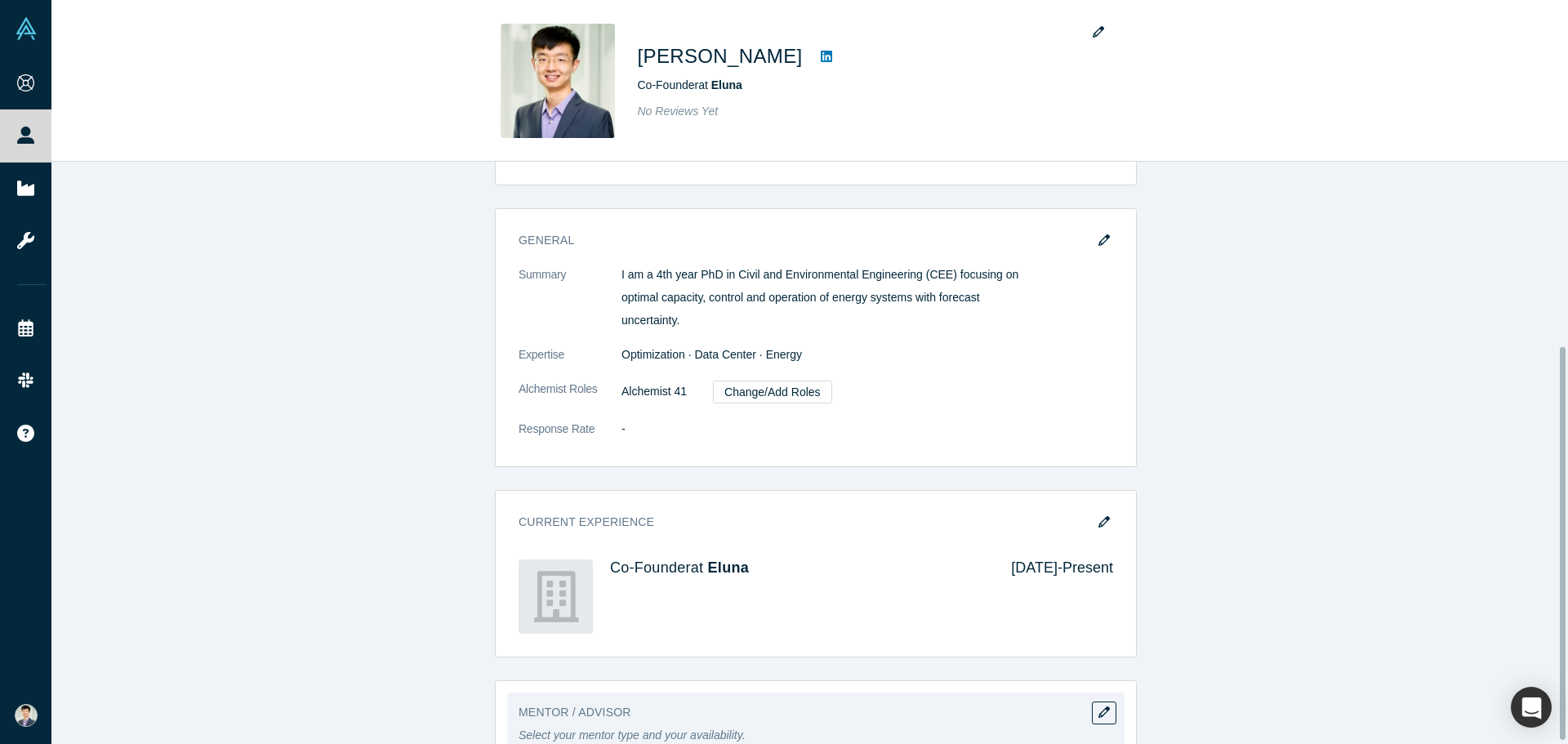
scroll to position [278, 0]
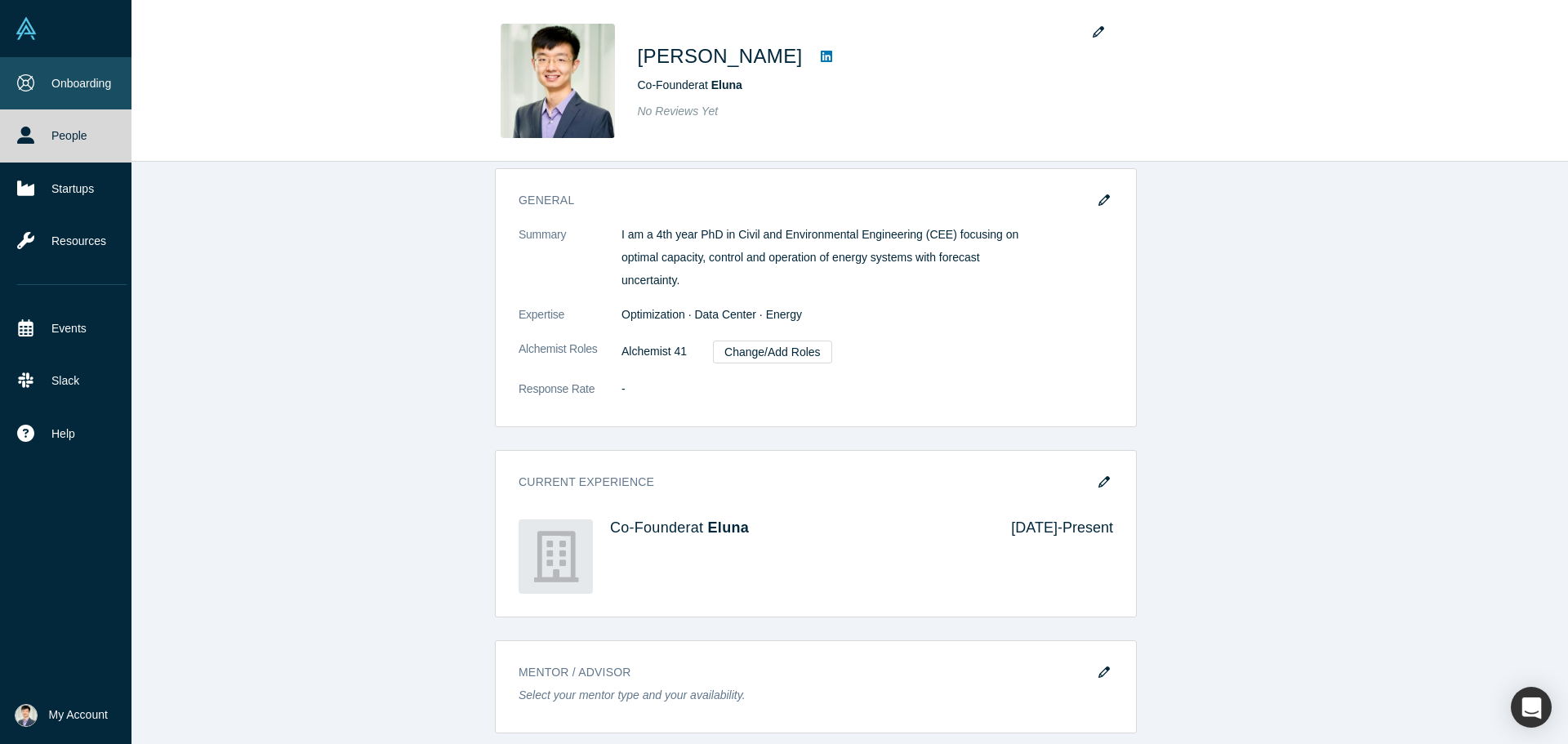
click at [71, 88] on link "Onboarding" at bounding box center [71, 83] width 144 height 53
